Goal: Transaction & Acquisition: Purchase product/service

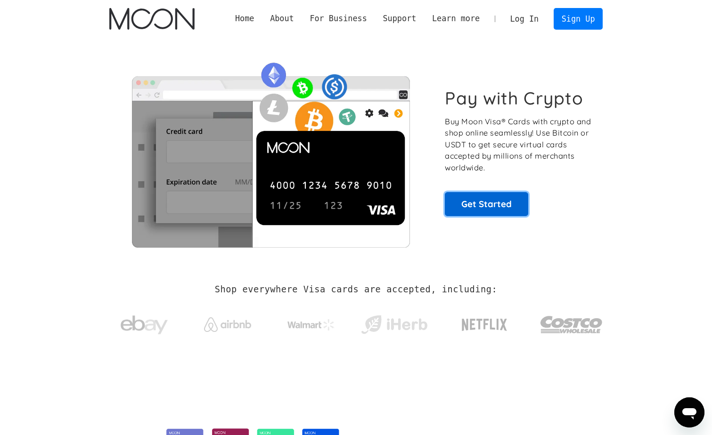
click at [493, 203] on link "Get Started" at bounding box center [486, 204] width 83 height 24
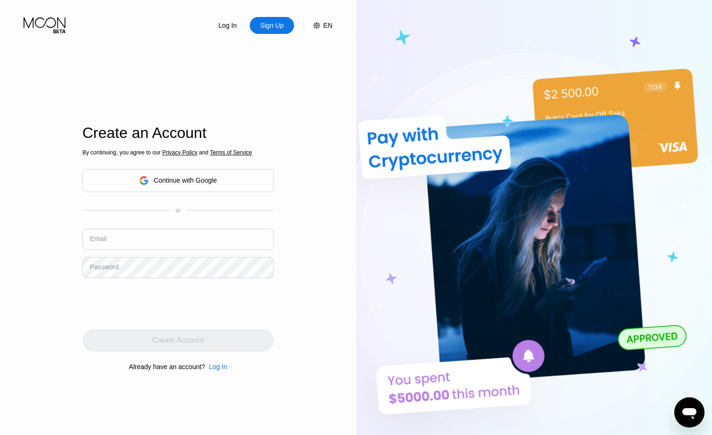
click at [188, 181] on div "Continue with Google" at bounding box center [185, 181] width 63 height 8
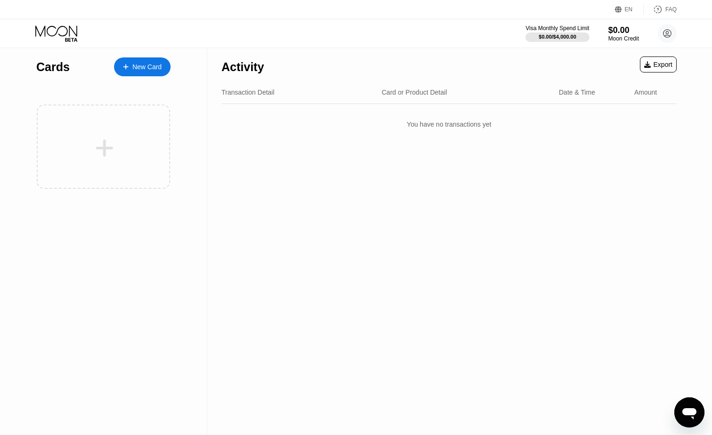
click at [144, 68] on div "New Card" at bounding box center [146, 67] width 29 height 8
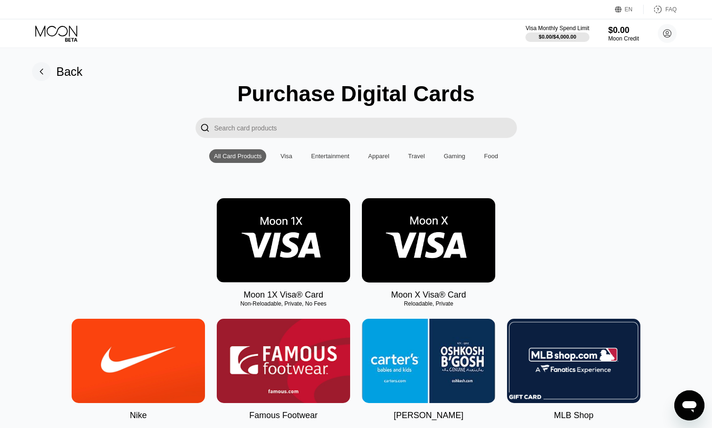
click at [274, 229] on img at bounding box center [283, 240] width 133 height 84
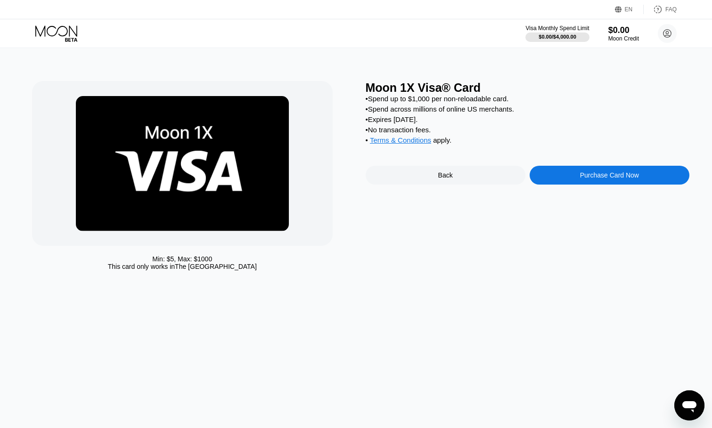
click at [580, 179] on div "Purchase Card Now" at bounding box center [609, 175] width 59 height 8
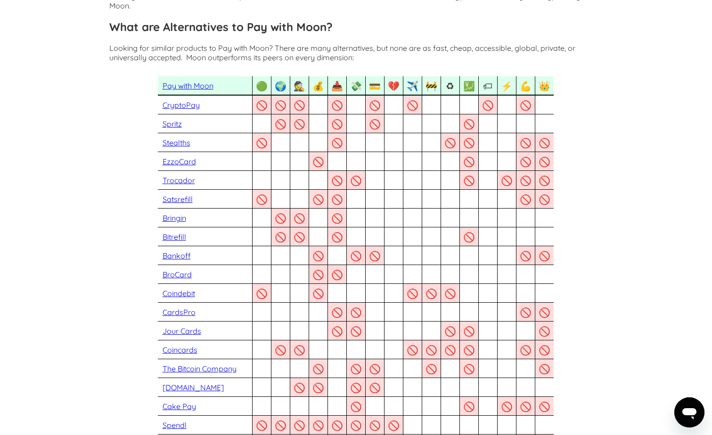
scroll to position [94, 0]
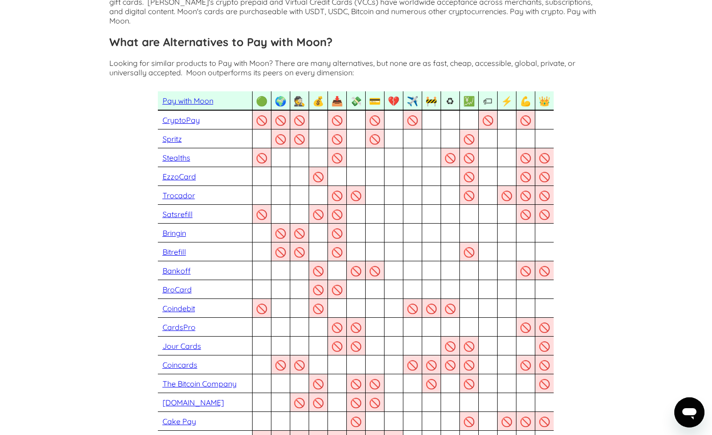
click at [176, 115] on link "CryptoPay" at bounding box center [181, 119] width 37 height 9
